Goal: Task Accomplishment & Management: Manage account settings

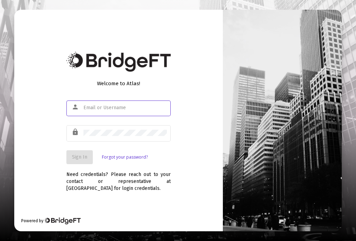
click at [88, 111] on input "text" at bounding box center [124, 108] width 83 height 6
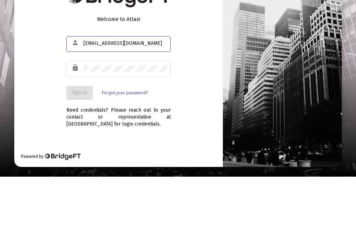
type input "[EMAIL_ADDRESS][DOMAIN_NAME]"
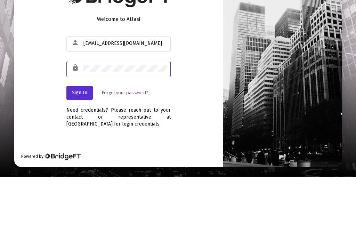
scroll to position [13, 0]
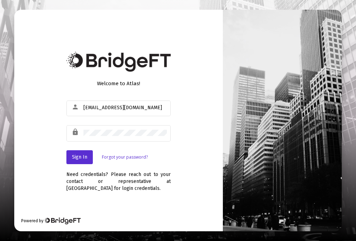
click at [76, 150] on button "Sign In" at bounding box center [79, 157] width 26 height 14
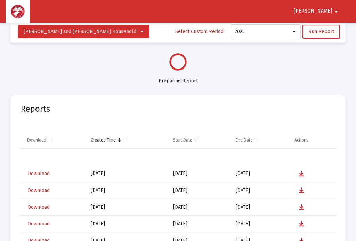
select select "View all"
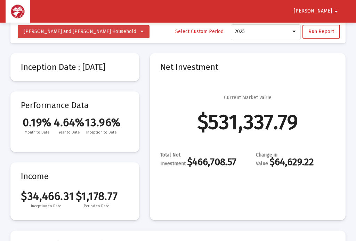
click at [141, 31] on icon at bounding box center [142, 31] width 3 height 5
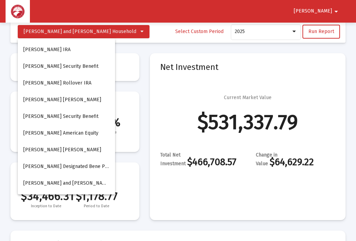
click at [61, 97] on button "[PERSON_NAME] [PERSON_NAME]" at bounding box center [66, 99] width 97 height 17
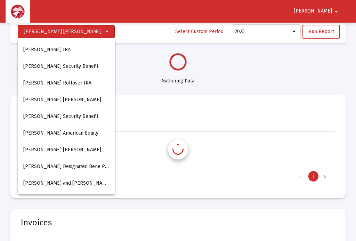
select select "View all"
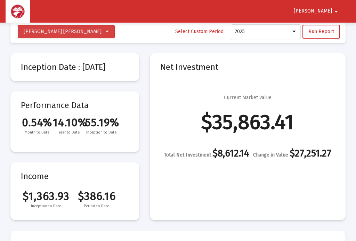
click at [81, 33] on span "[PERSON_NAME] [PERSON_NAME]" at bounding box center [66, 32] width 85 height 6
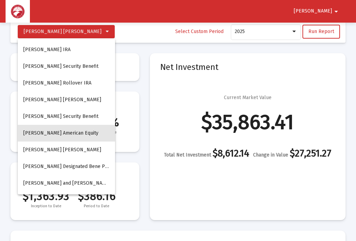
click at [78, 131] on button "[PERSON_NAME] American Equity" at bounding box center [66, 133] width 97 height 17
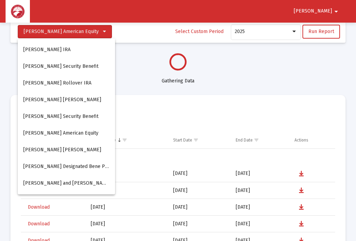
select select "View all"
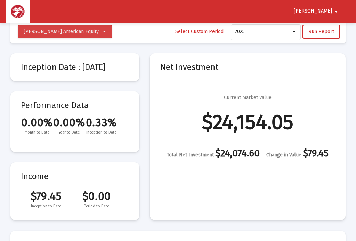
click at [86, 31] on span "[PERSON_NAME] American Equity" at bounding box center [61, 32] width 75 height 6
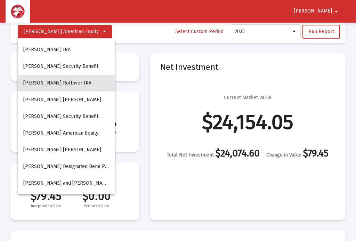
click at [75, 77] on button "[PERSON_NAME] Rollover IRA" at bounding box center [66, 83] width 97 height 17
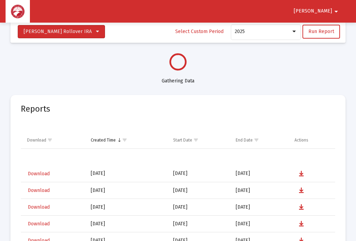
select select "View all"
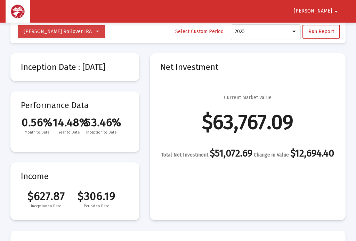
click at [88, 30] on span "[PERSON_NAME] Rollover IRA" at bounding box center [61, 32] width 75 height 6
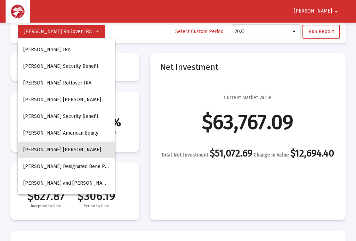
click at [67, 151] on button "[PERSON_NAME] [PERSON_NAME]" at bounding box center [66, 150] width 97 height 17
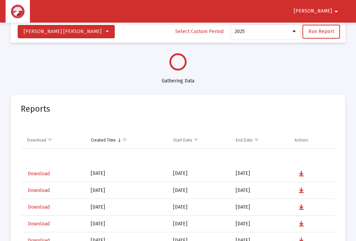
select select "View all"
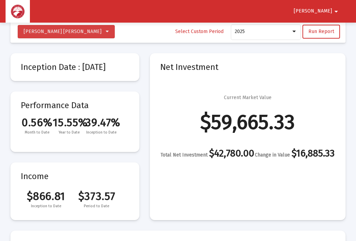
click at [106, 31] on icon at bounding box center [107, 31] width 3 height 5
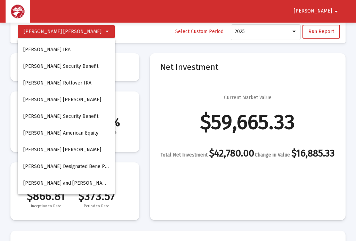
click at [81, 182] on span "[PERSON_NAME] and [PERSON_NAME] Household" at bounding box center [79, 183] width 113 height 6
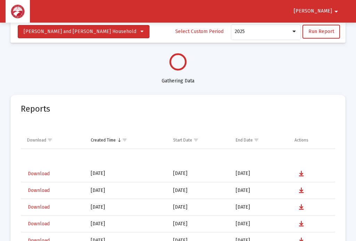
select select "View all"
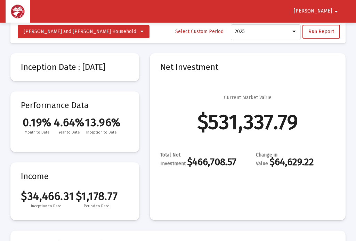
click at [337, 12] on mat-icon "arrow_drop_down" at bounding box center [336, 12] width 8 height 14
click at [336, 29] on button "Logout" at bounding box center [328, 30] width 39 height 17
